Goal: Transaction & Acquisition: Book appointment/travel/reservation

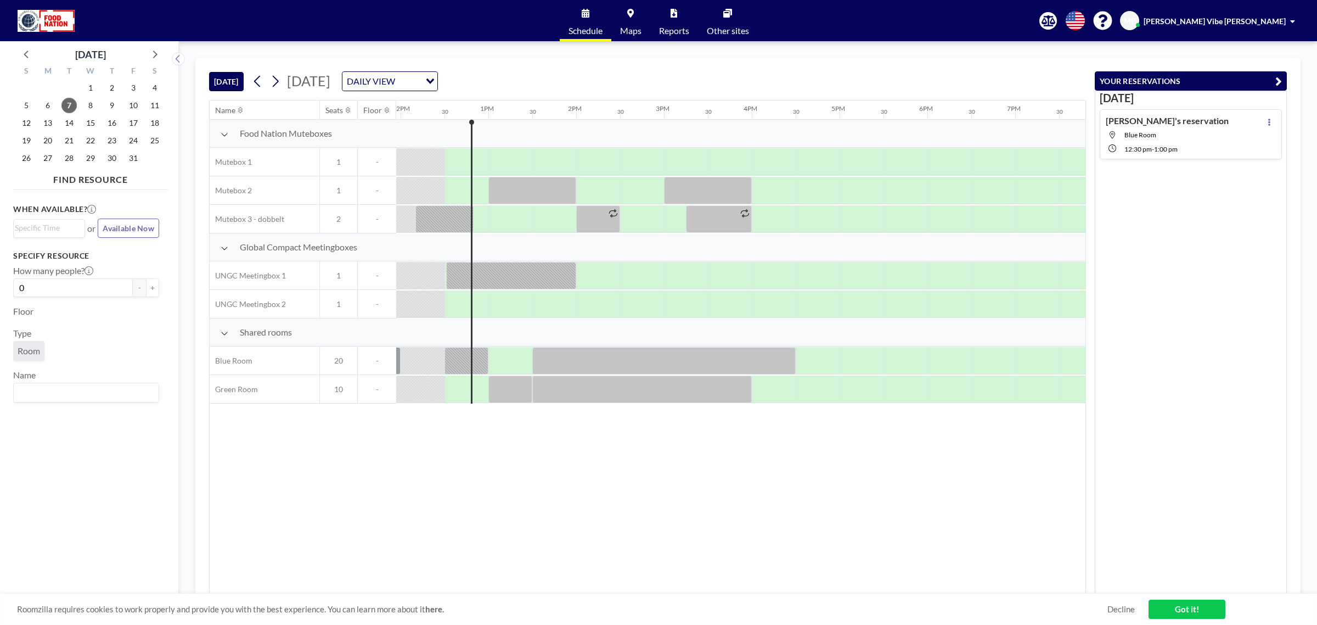
scroll to position [0, 1054]
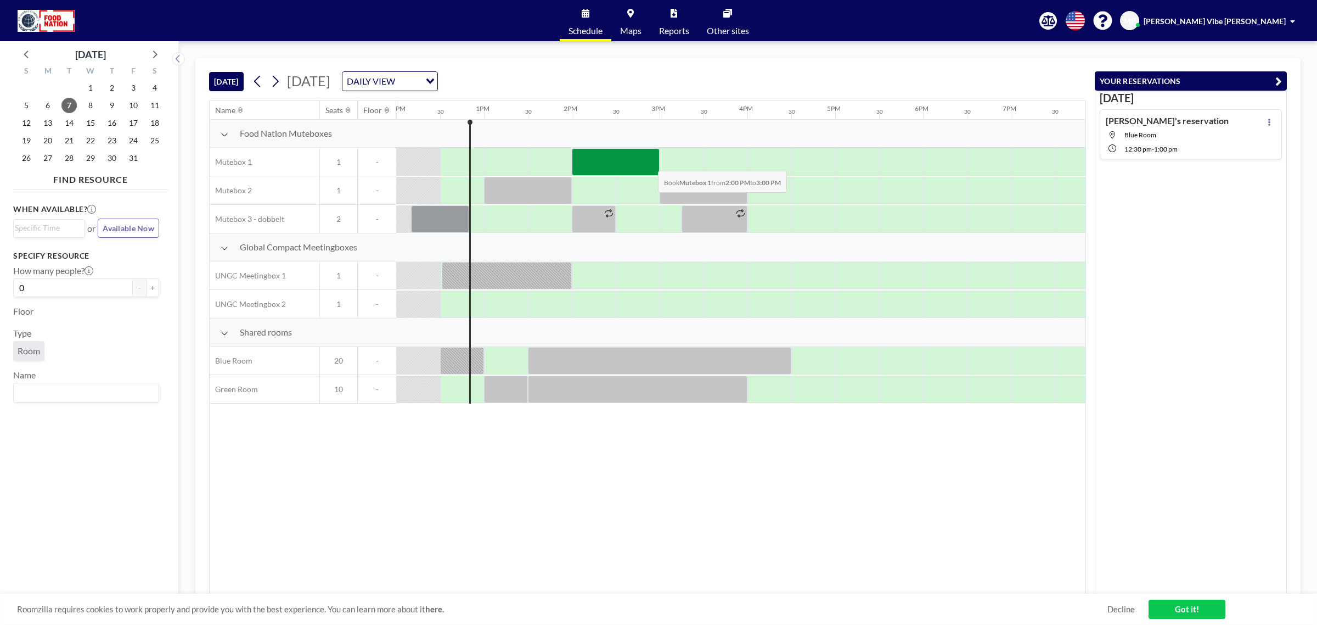
drag, startPoint x: 598, startPoint y: 166, endPoint x: 649, endPoint y: 163, distance: 51.1
click at [649, 163] on div at bounding box center [616, 161] width 88 height 27
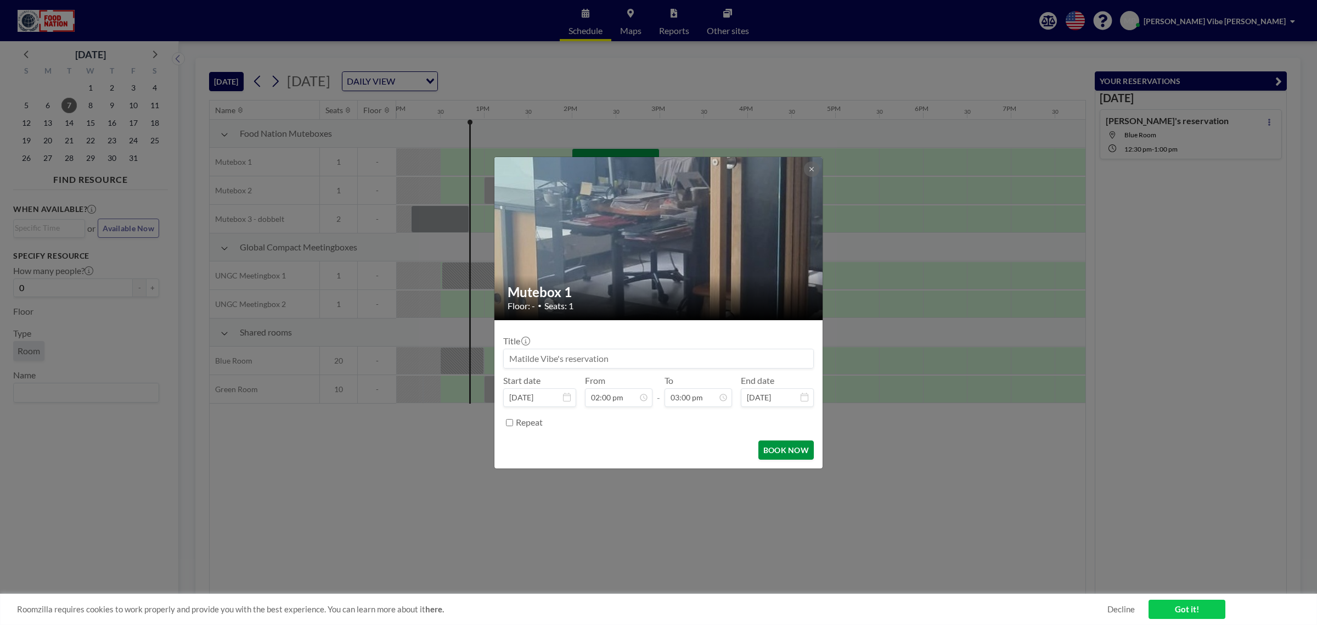
click at [785, 452] on button "BOOK NOW" at bounding box center [786, 449] width 55 height 19
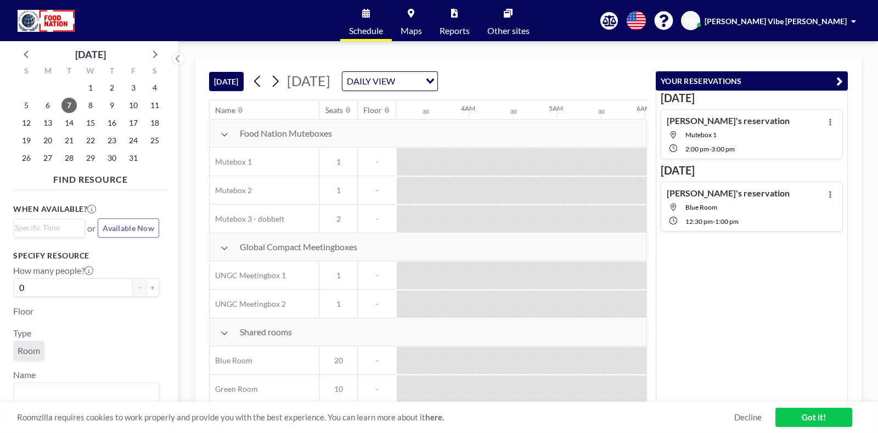
scroll to position [0, 278]
click at [839, 77] on icon "button" at bounding box center [839, 81] width 7 height 13
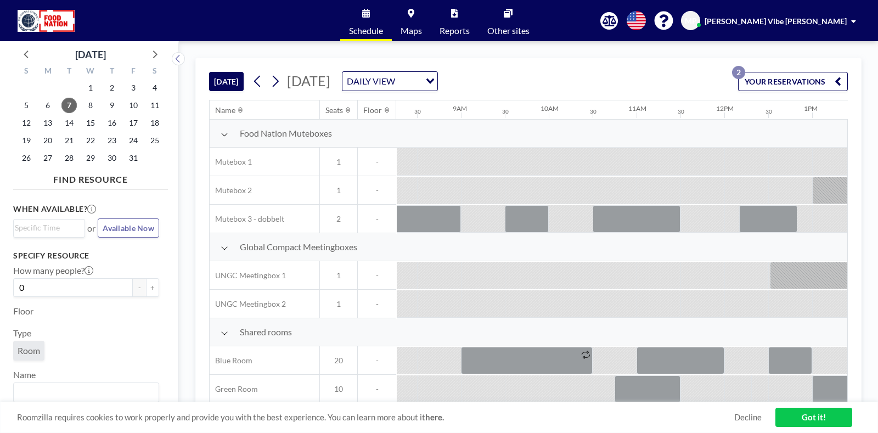
scroll to position [0, 732]
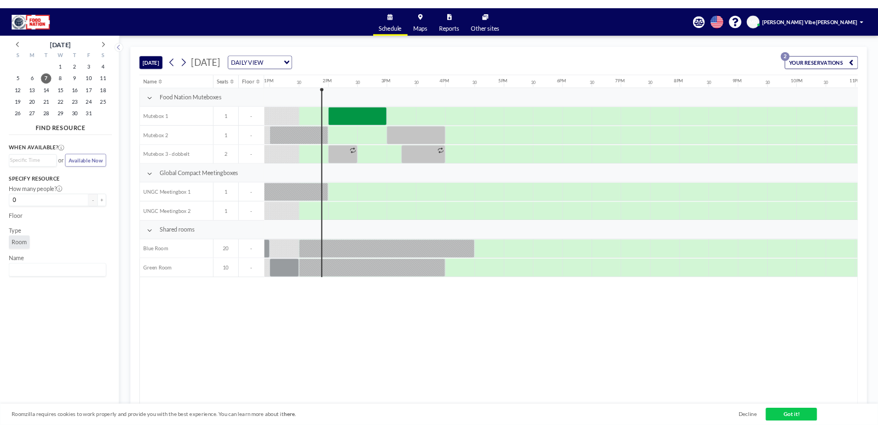
scroll to position [0, 1142]
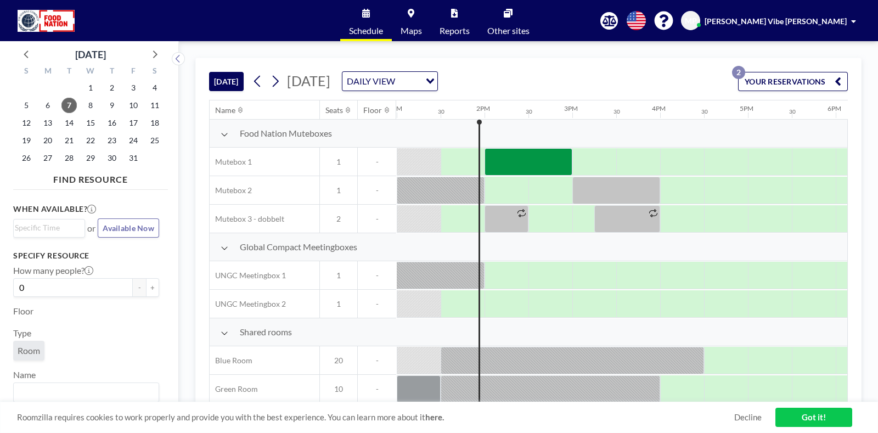
scroll to position [0, 1142]
click at [546, 209] on div at bounding box center [550, 218] width 44 height 27
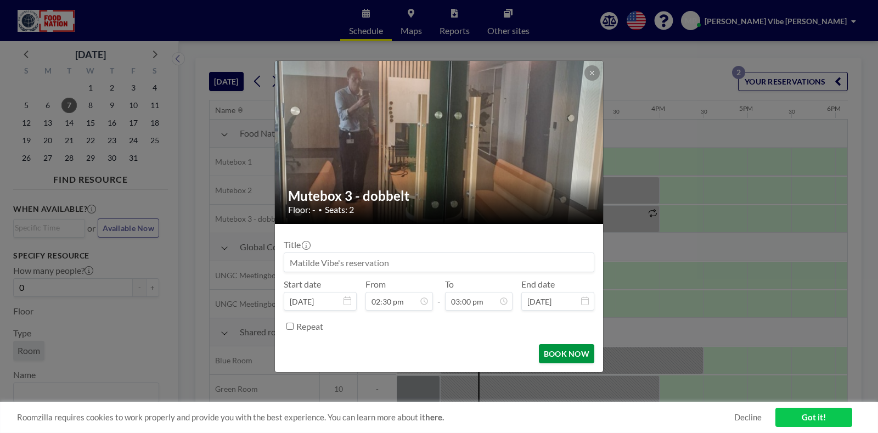
click at [572, 355] on button "BOOK NOW" at bounding box center [566, 353] width 55 height 19
